Goal: Task Accomplishment & Management: Manage account settings

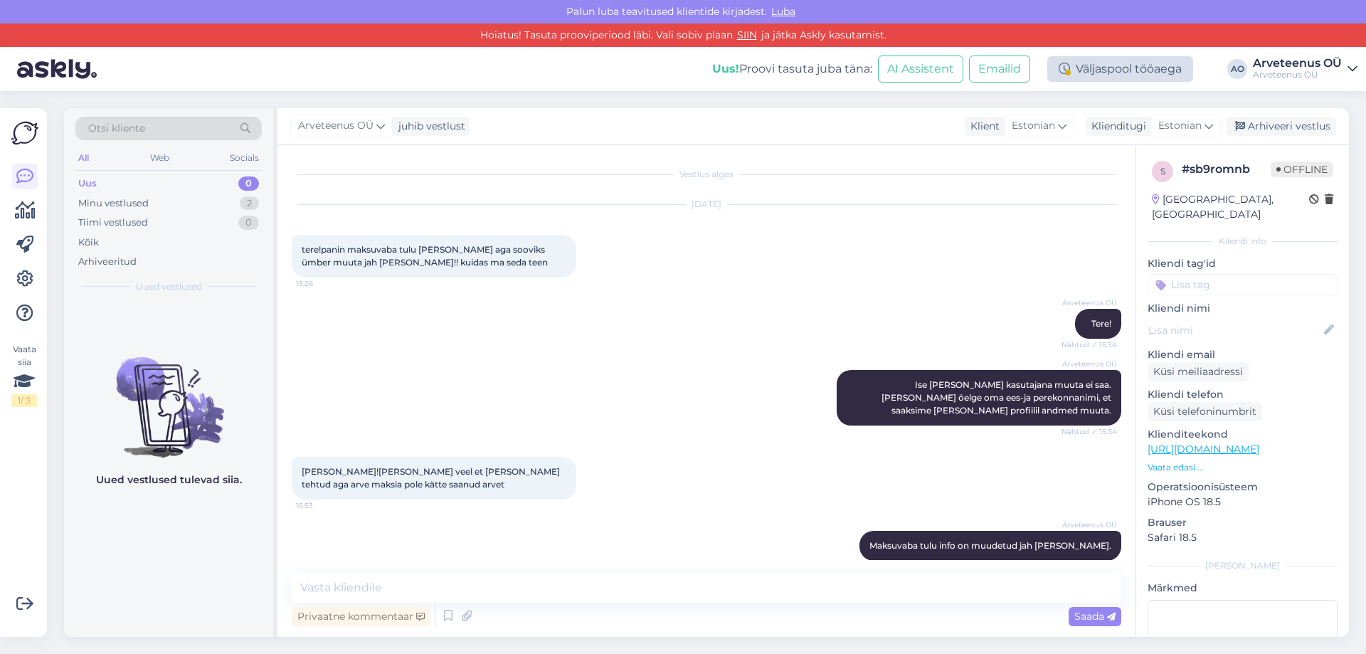
scroll to position [265, 0]
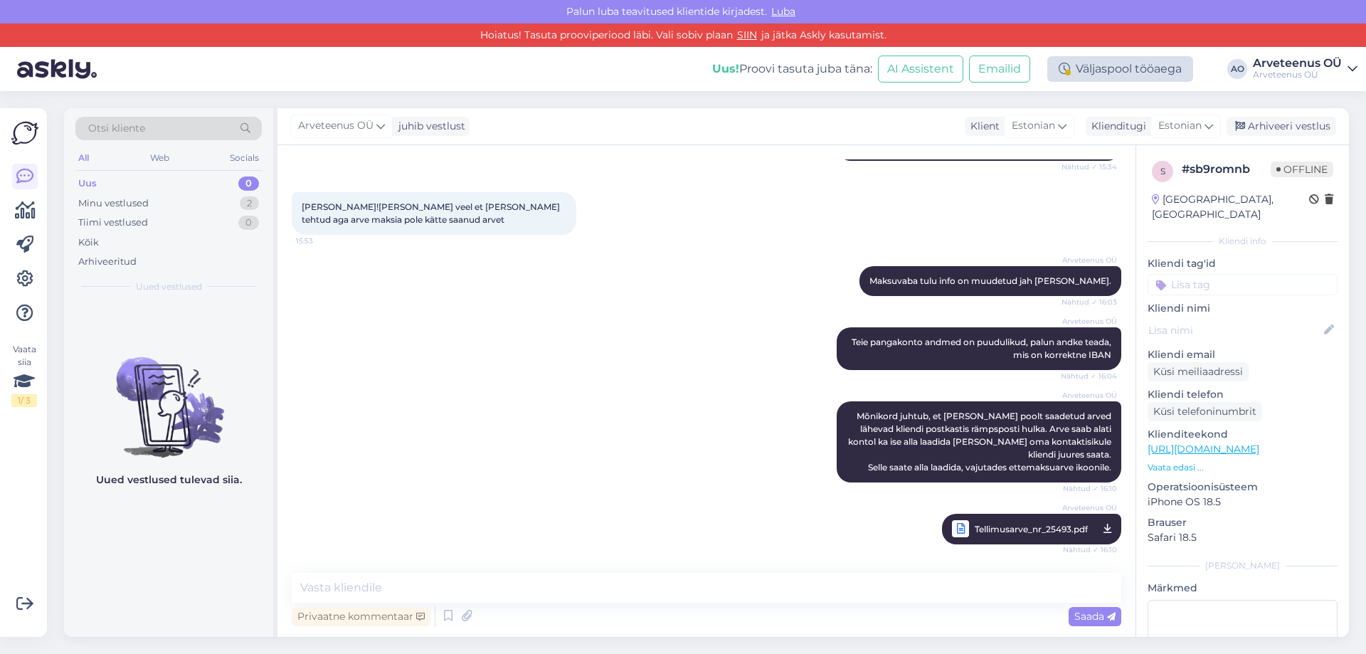
click at [1120, 70] on div "Väljaspool tööaega" at bounding box center [1120, 69] width 146 height 26
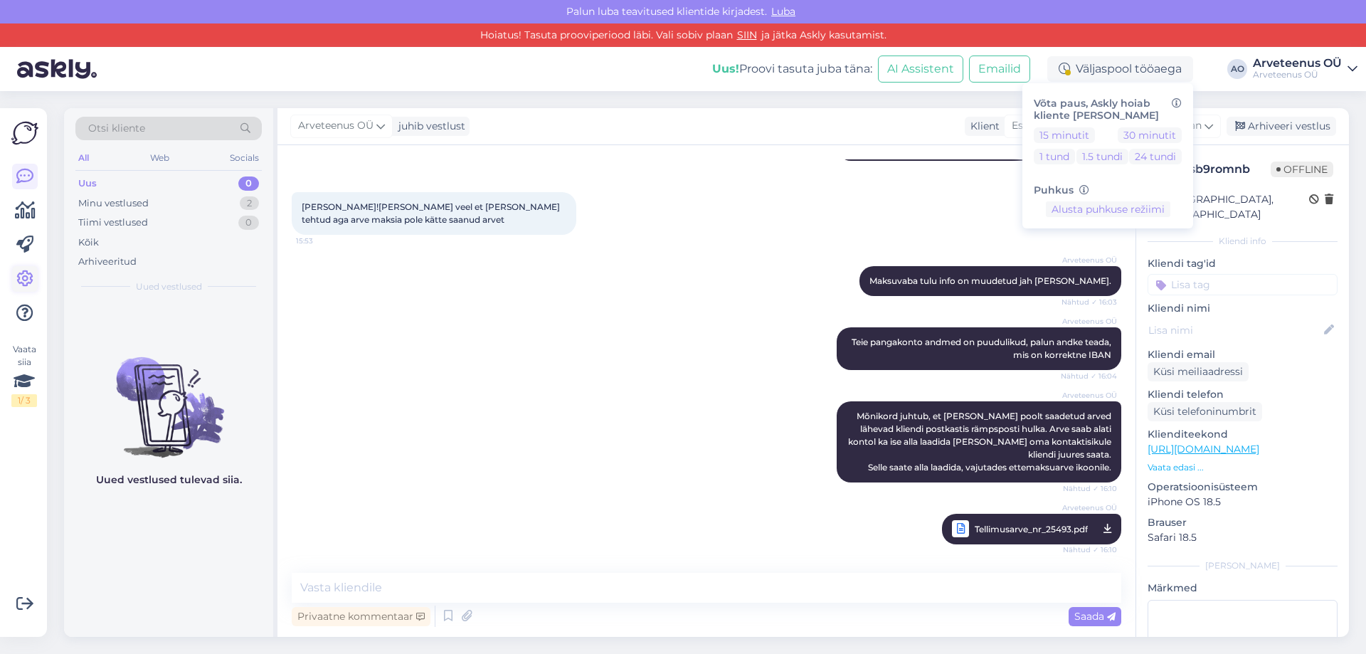
click at [23, 287] on icon at bounding box center [24, 278] width 17 height 17
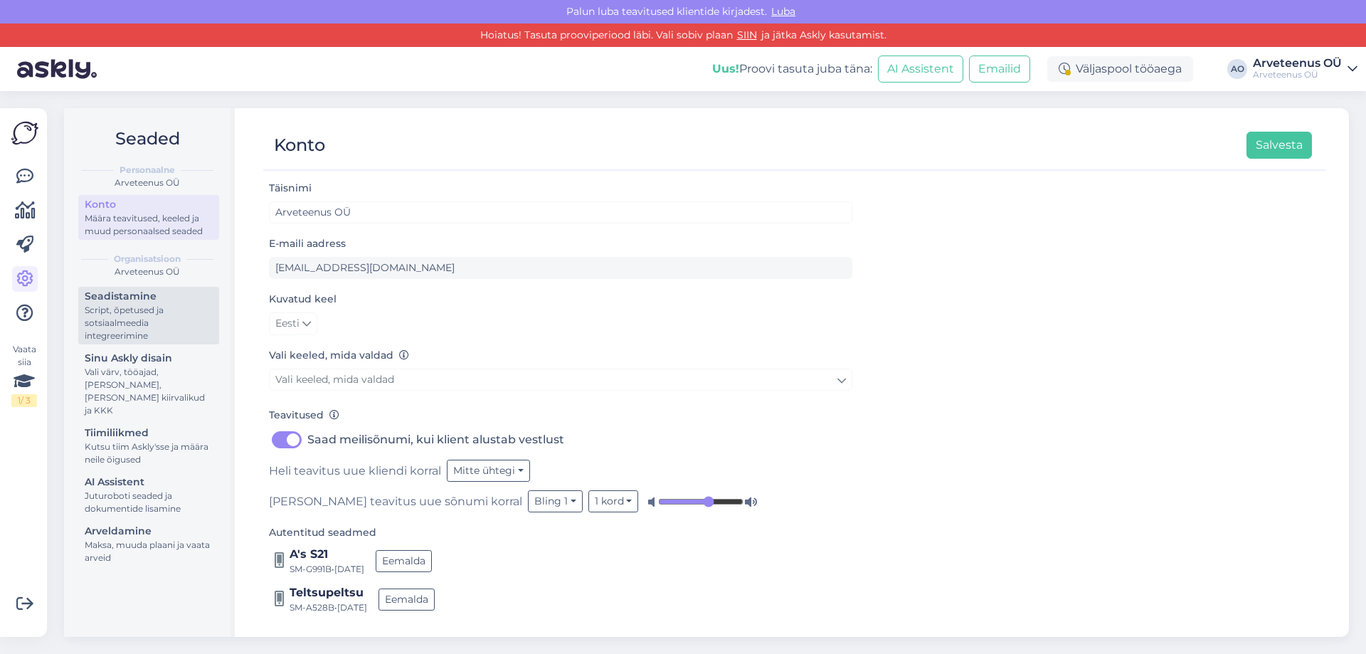
click at [139, 312] on div "Script, õpetused ja sotsiaalmeedia integreerimine" at bounding box center [149, 323] width 128 height 38
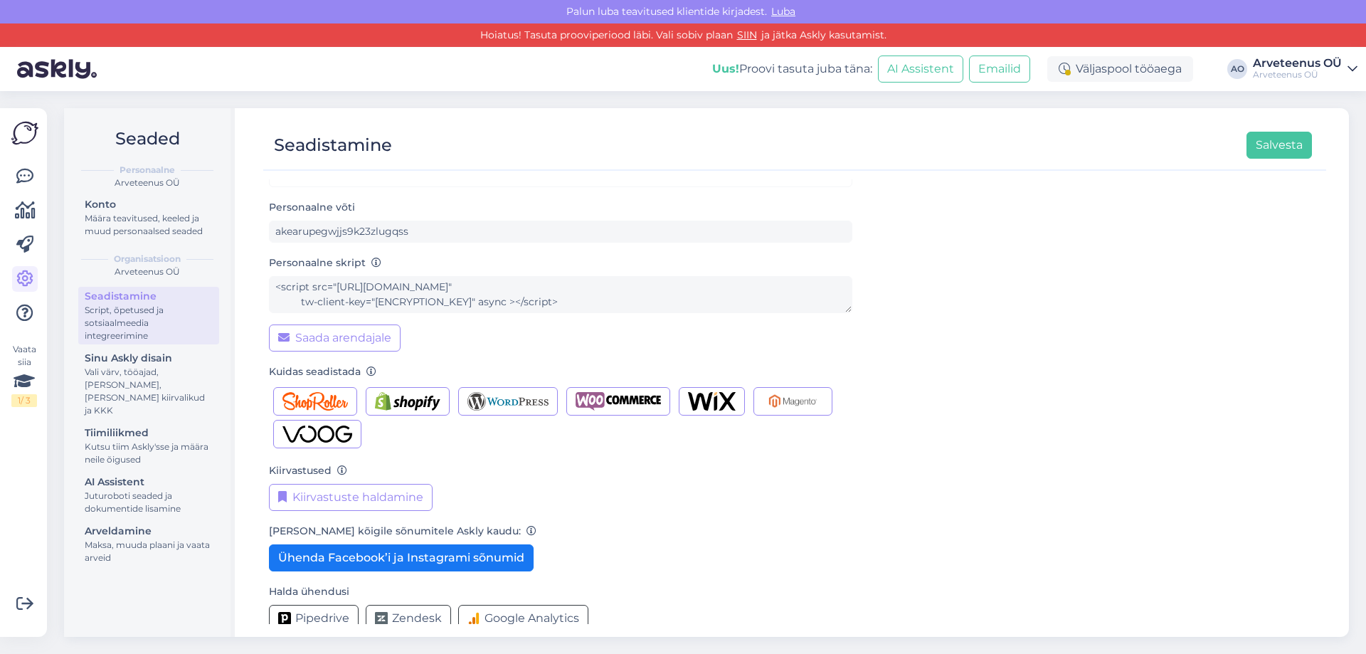
scroll to position [55, 0]
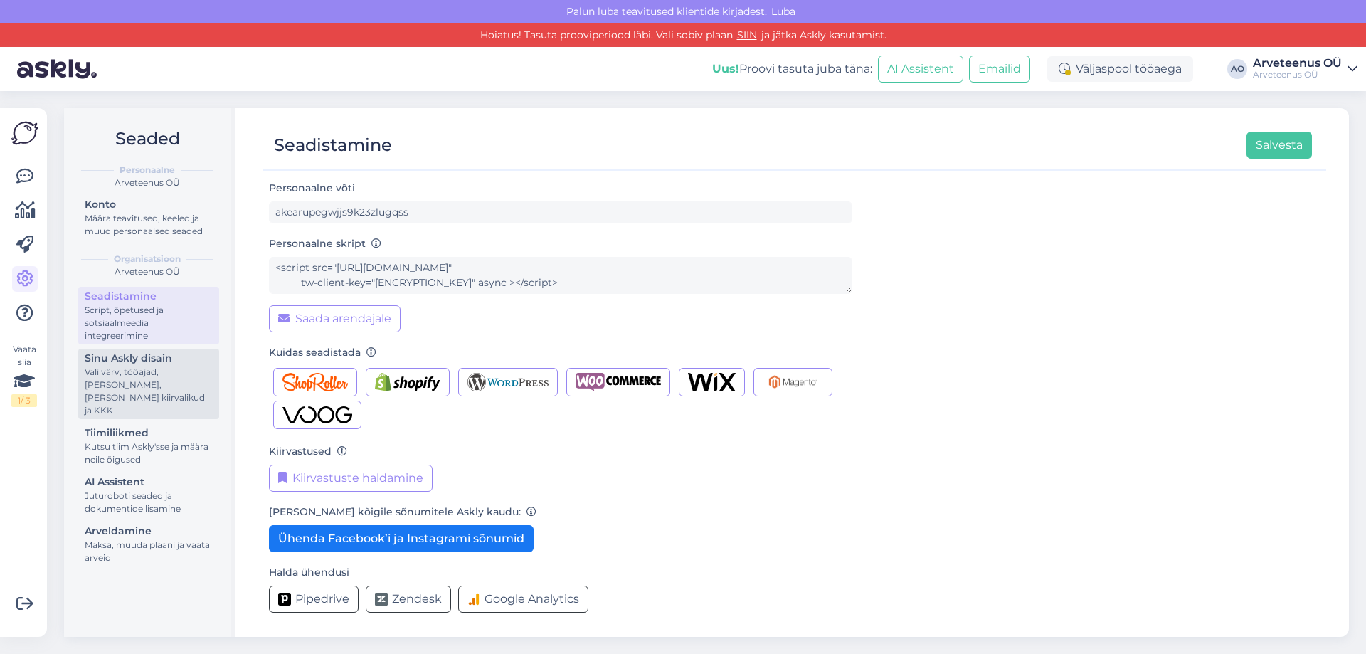
click at [139, 360] on div "Sinu Askly disain" at bounding box center [149, 358] width 128 height 15
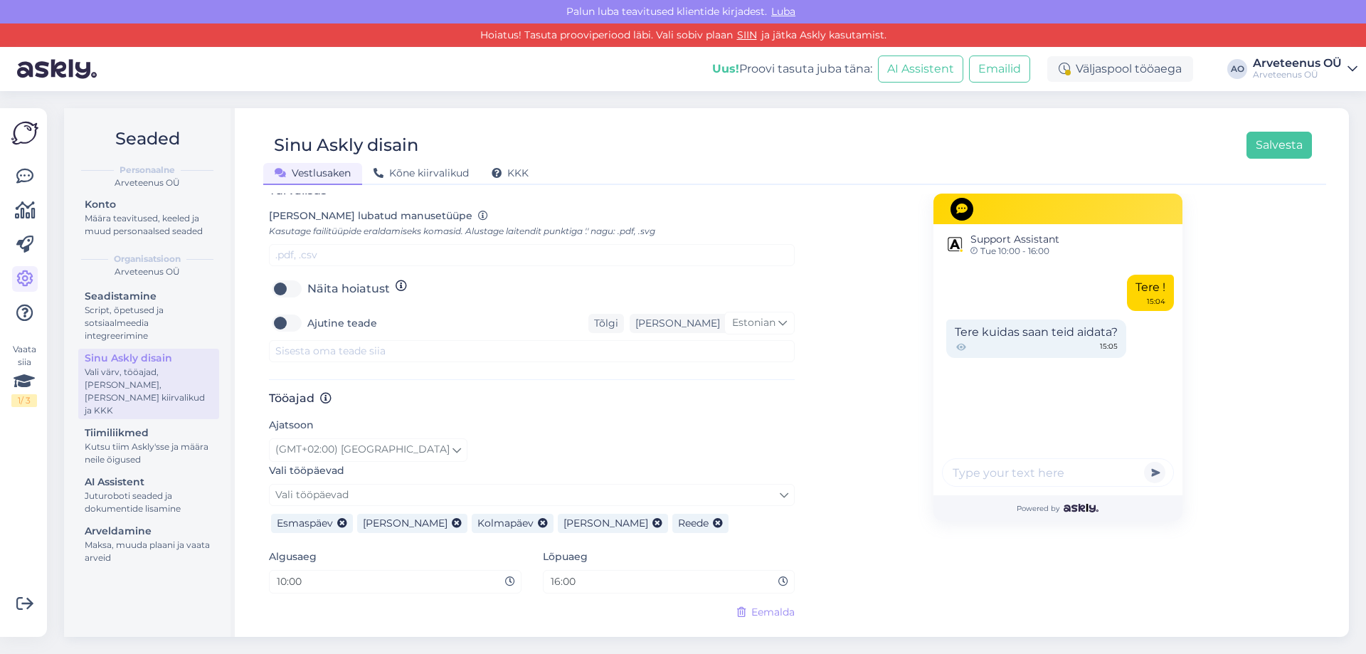
scroll to position [610, 0]
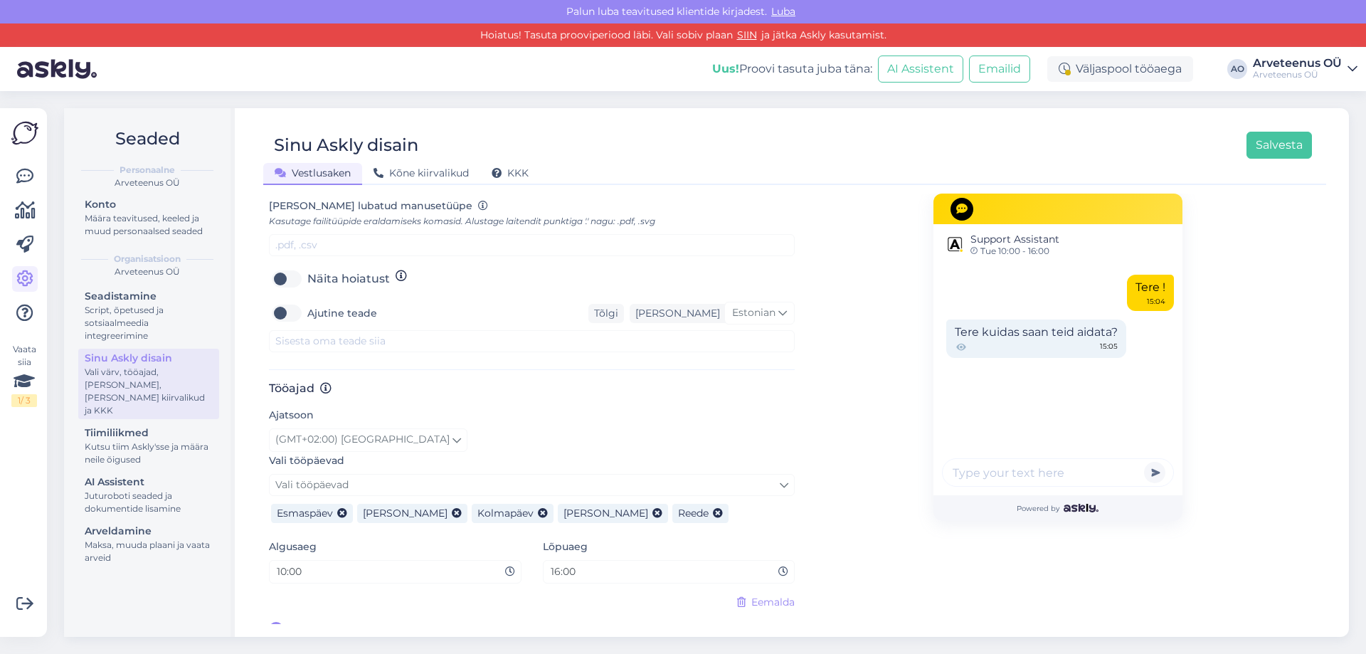
click at [355, 563] on input "10:00" at bounding box center [390, 571] width 230 height 16
click at [505, 567] on icon at bounding box center [510, 572] width 10 height 10
drag, startPoint x: 505, startPoint y: 554, endPoint x: 465, endPoint y: 556, distance: 39.9
click at [505, 567] on icon at bounding box center [510, 572] width 10 height 10
click at [282, 563] on input "10:00" at bounding box center [390, 571] width 230 height 16
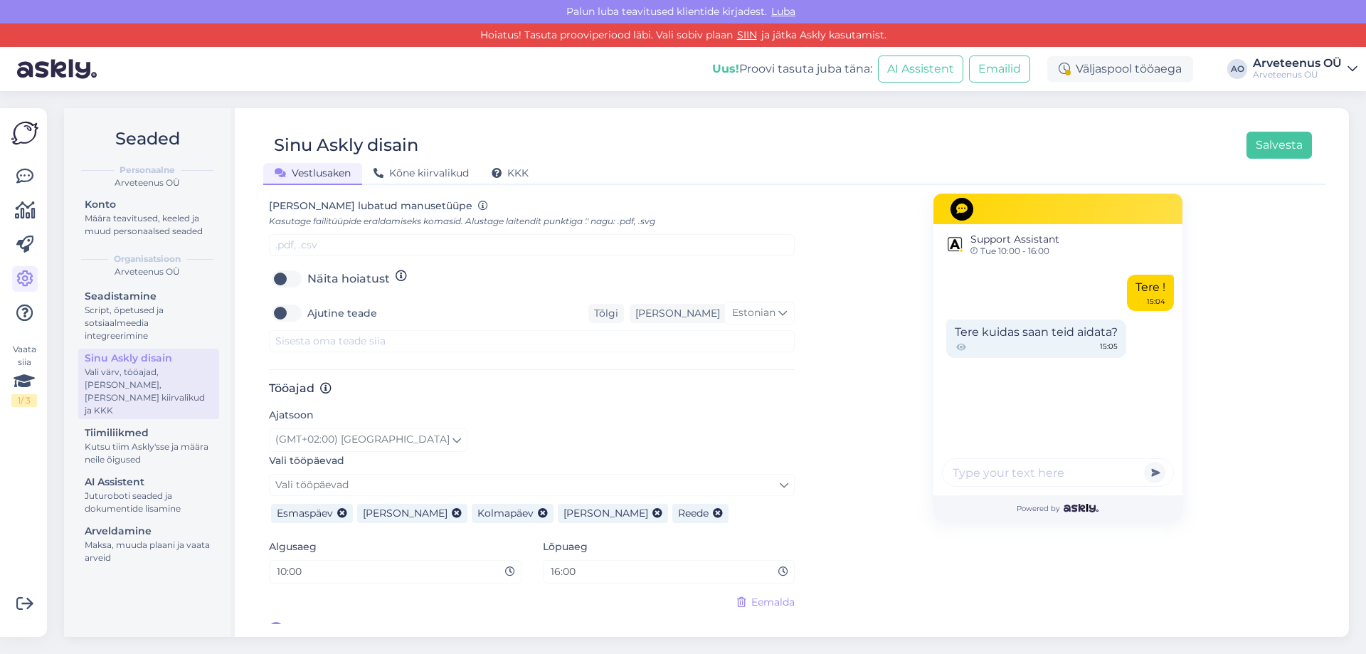
click at [286, 563] on input "10:00" at bounding box center [390, 571] width 230 height 16
type input "14:00"
click at [340, 509] on icon at bounding box center [342, 514] width 10 height 10
click at [374, 563] on input "14:00" at bounding box center [390, 571] width 230 height 16
click at [583, 563] on input "16:00" at bounding box center [664, 571] width 230 height 16
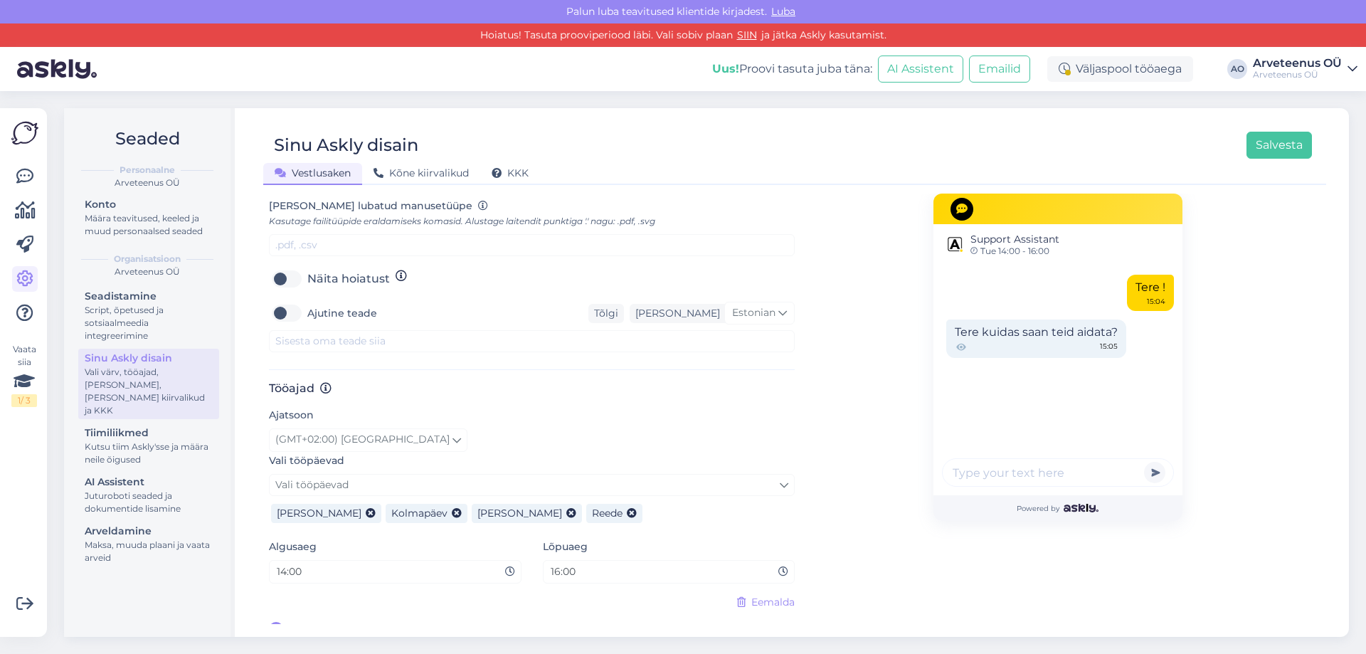
drag, startPoint x: 776, startPoint y: 555, endPoint x: 743, endPoint y: 555, distance: 33.4
click at [778, 567] on icon at bounding box center [783, 572] width 10 height 10
click at [554, 563] on input "16:00" at bounding box center [664, 571] width 230 height 16
click at [556, 563] on input "16:00" at bounding box center [664, 571] width 230 height 16
click at [556, 563] on input "18:00" at bounding box center [664, 571] width 230 height 16
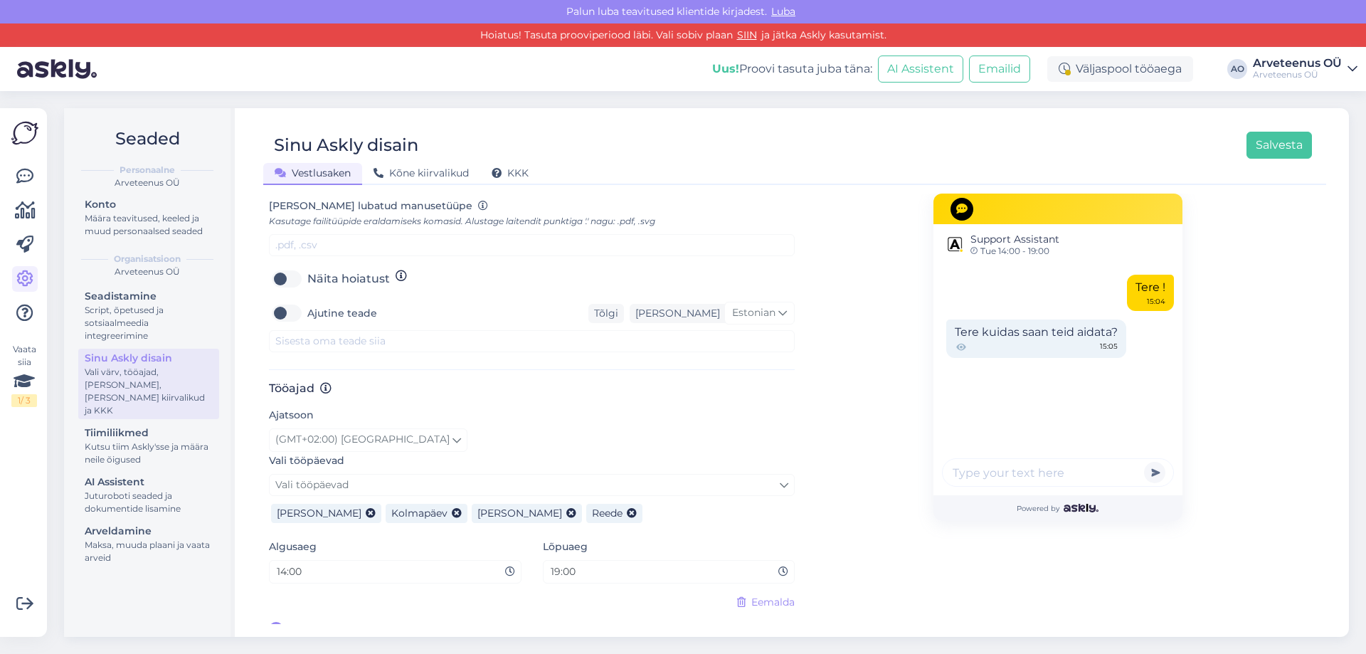
type input "19:00"
click at [566, 595] on div "Eemalda" at bounding box center [532, 602] width 526 height 15
drag, startPoint x: 849, startPoint y: 555, endPoint x: 1213, endPoint y: 376, distance: 405.4
click at [862, 550] on div "Support Assistant Tue 14:00 - 19:00 Tere ! 15:04 Tere kuidas saan teid aidata? …" at bounding box center [1058, 110] width 526 height 1055
click at [1286, 147] on button "Salvesta" at bounding box center [1278, 145] width 65 height 27
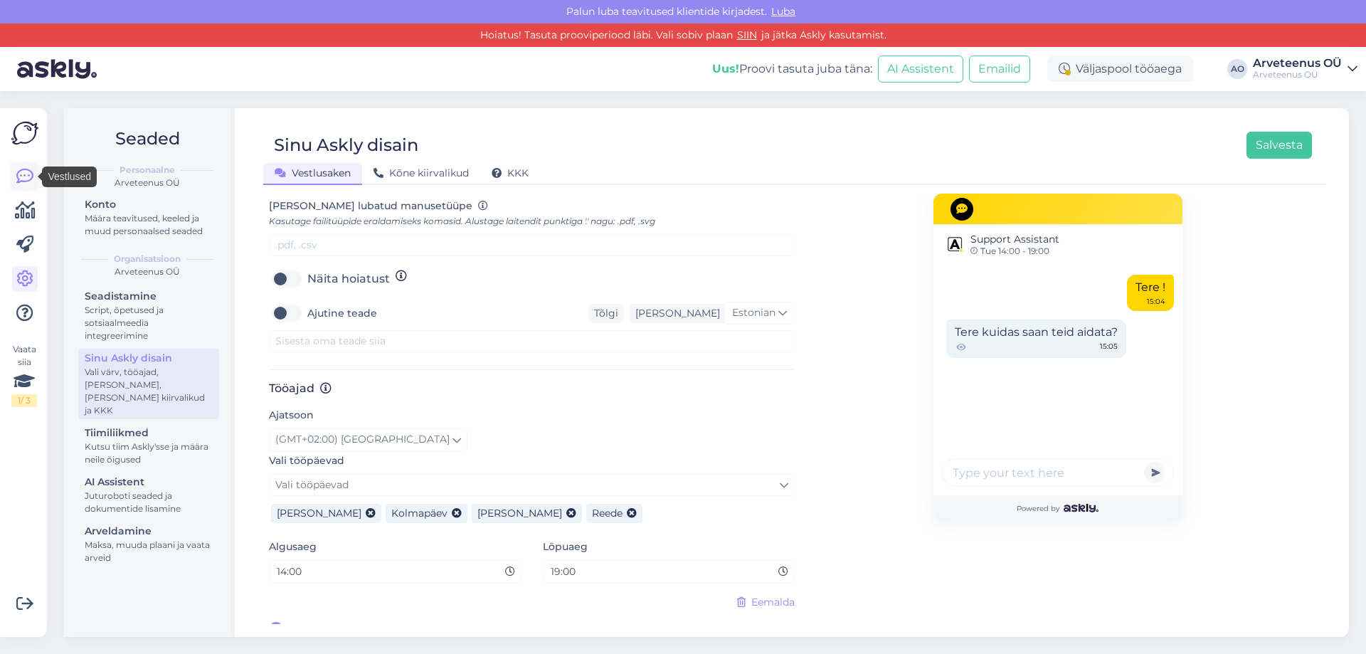
click at [18, 175] on icon at bounding box center [24, 176] width 17 height 17
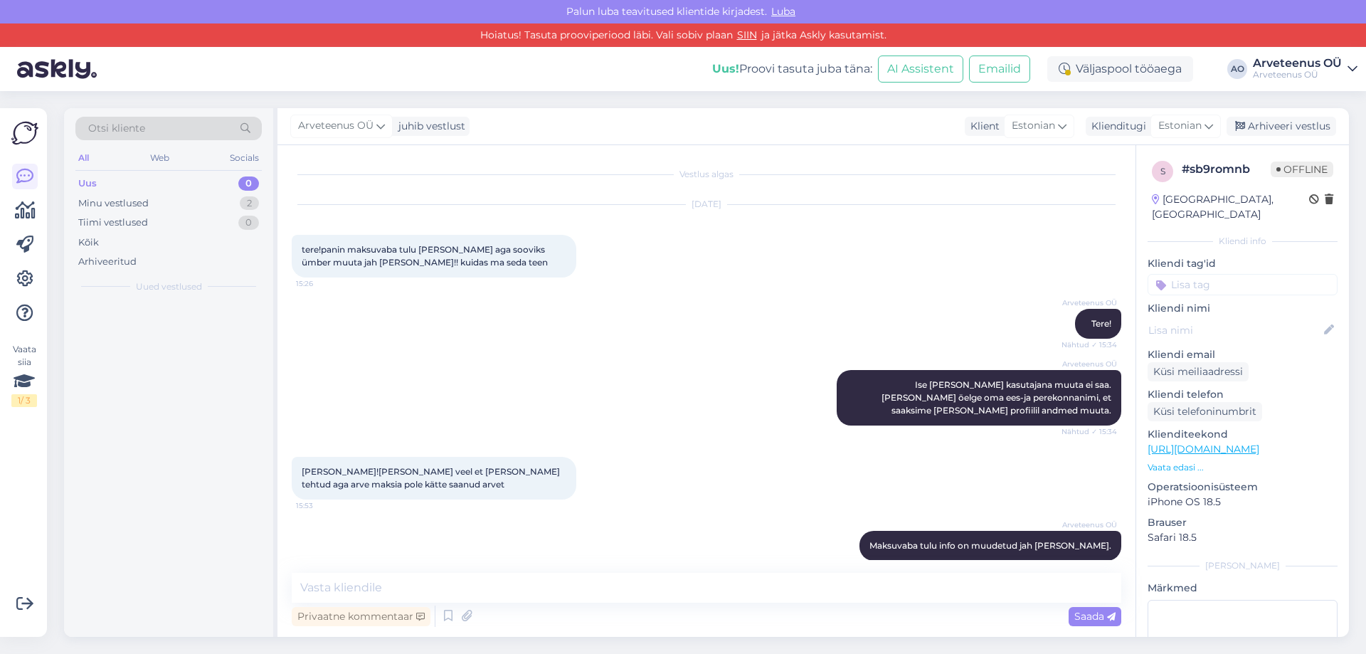
scroll to position [30, 0]
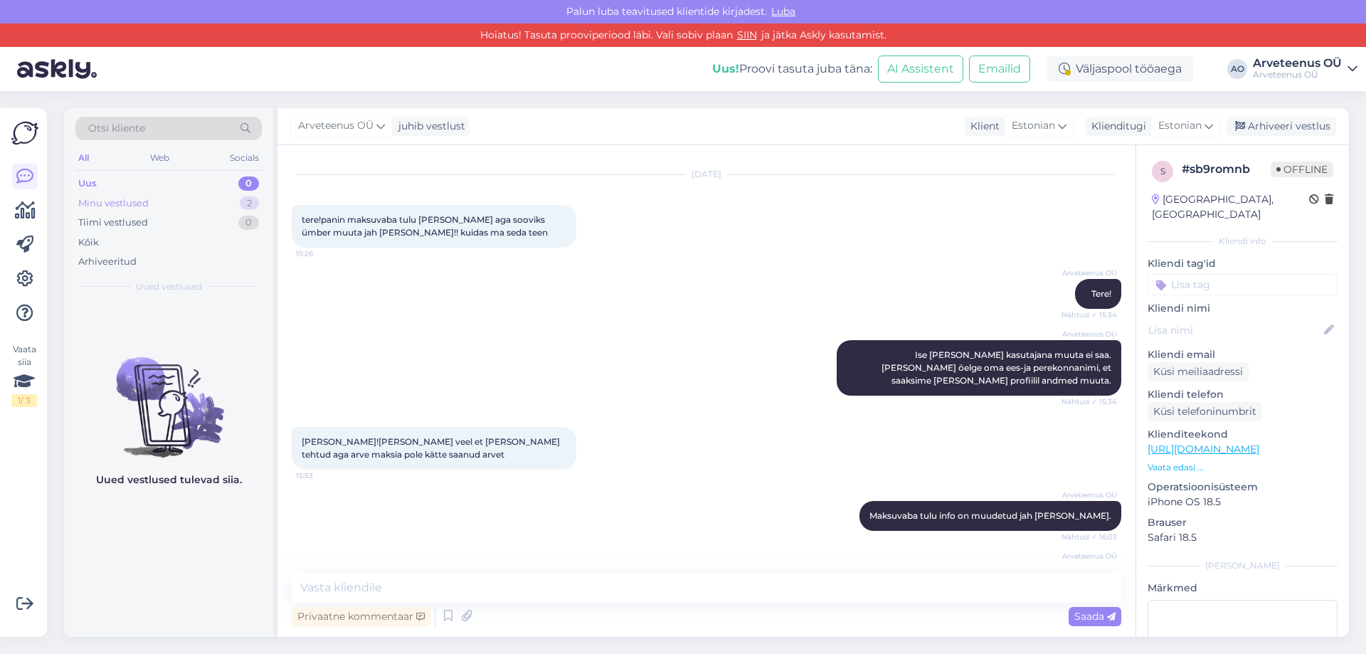
click at [162, 200] on div "Minu vestlused 2" at bounding box center [168, 204] width 186 height 20
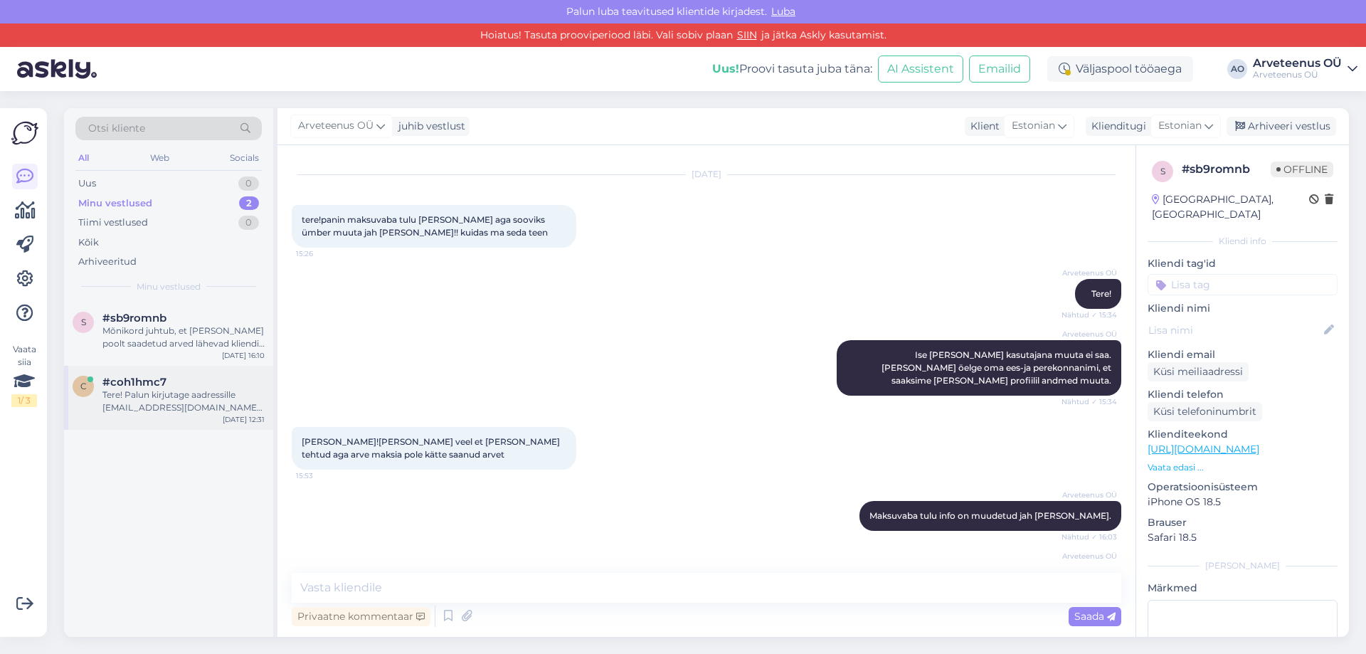
click at [162, 401] on div "Tere! Palun kirjutage aadressille [EMAIL_ADDRESS][DOMAIN_NAME] - andke [PERSON_…" at bounding box center [183, 401] width 162 height 26
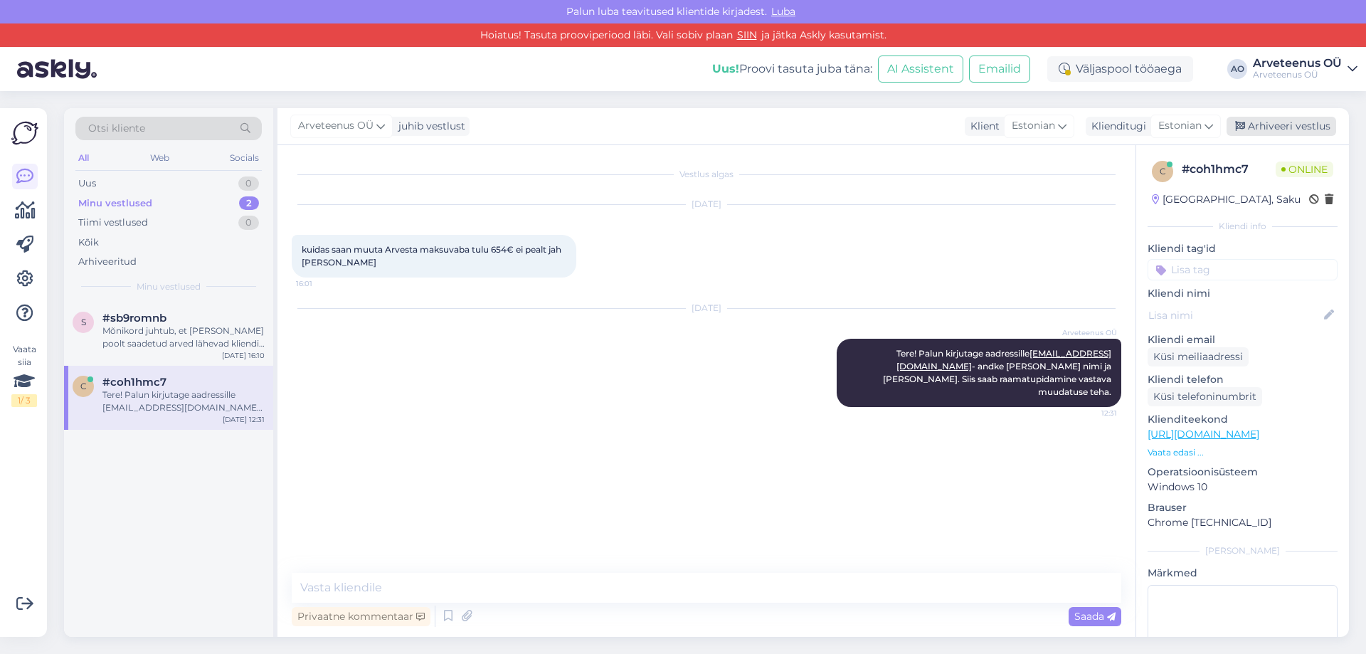
click at [1279, 124] on div "Arhiveeri vestlus" at bounding box center [1282, 126] width 110 height 19
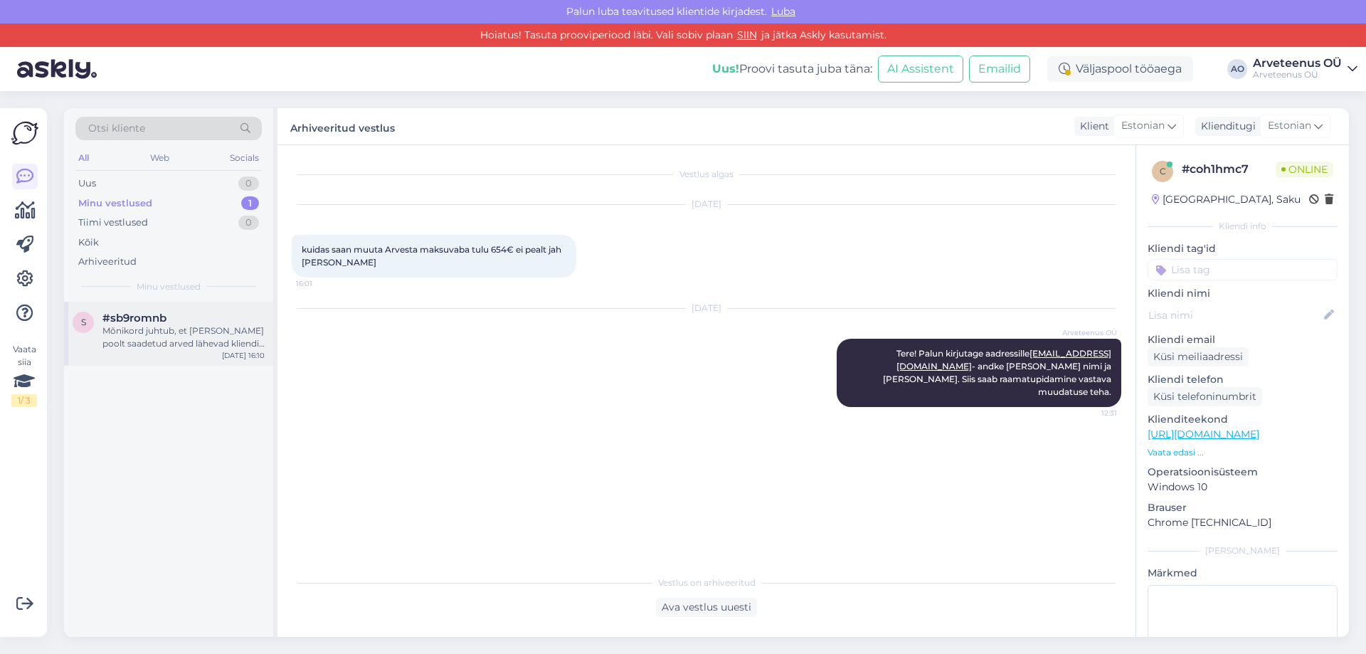
click at [166, 324] on div "Mõnikord juhtub, et [PERSON_NAME] poolt saadetud arved lähevad kliendi postkast…" at bounding box center [183, 337] width 162 height 26
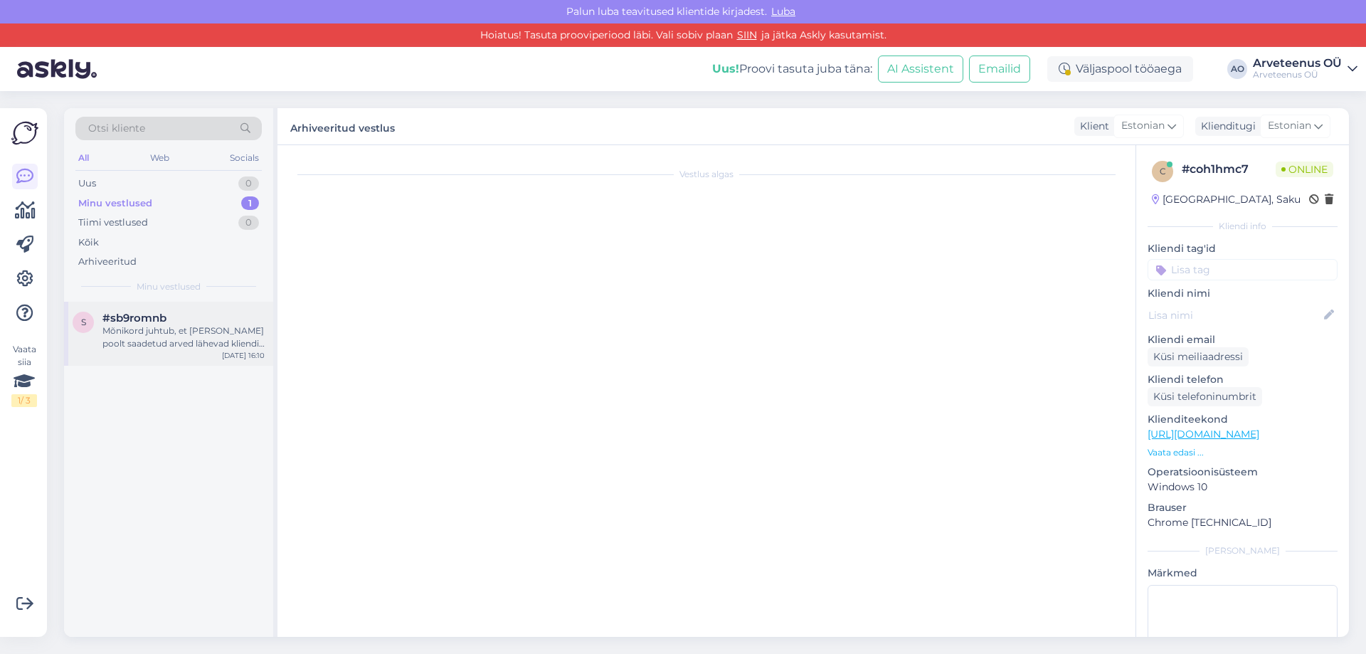
scroll to position [265, 0]
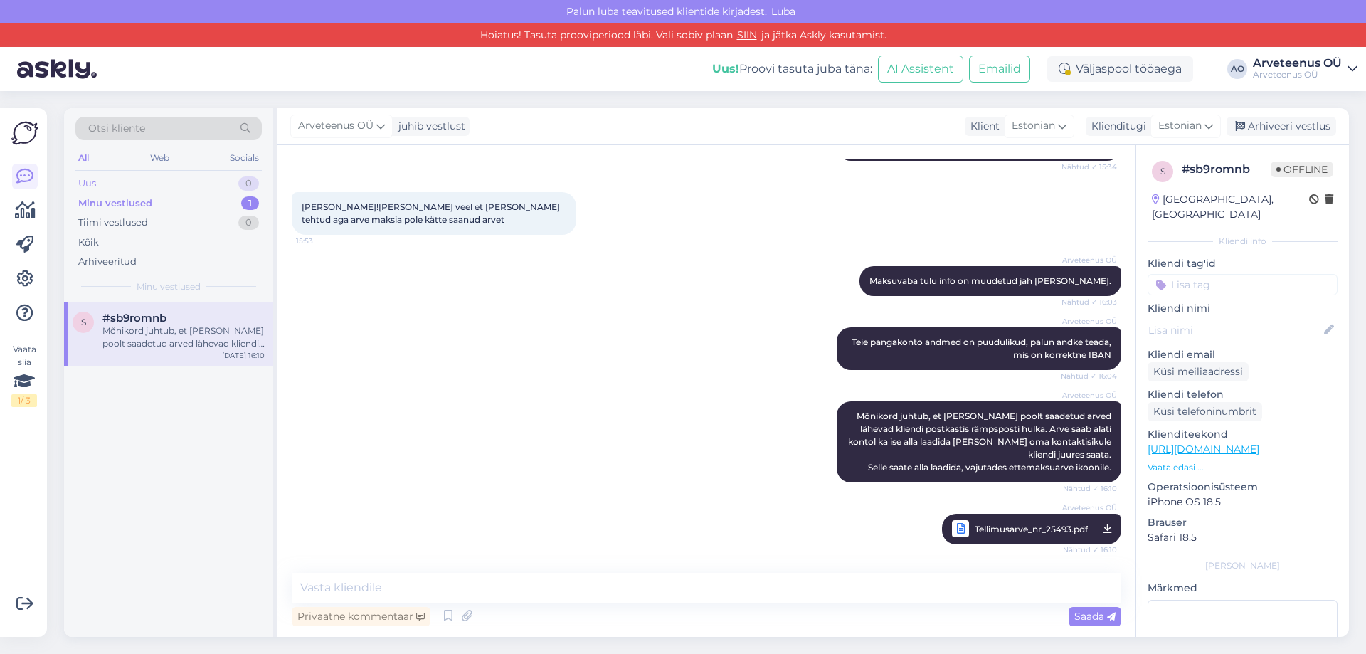
click at [132, 183] on div "Uus 0" at bounding box center [168, 184] width 186 height 20
